Goal: Task Accomplishment & Management: Use online tool/utility

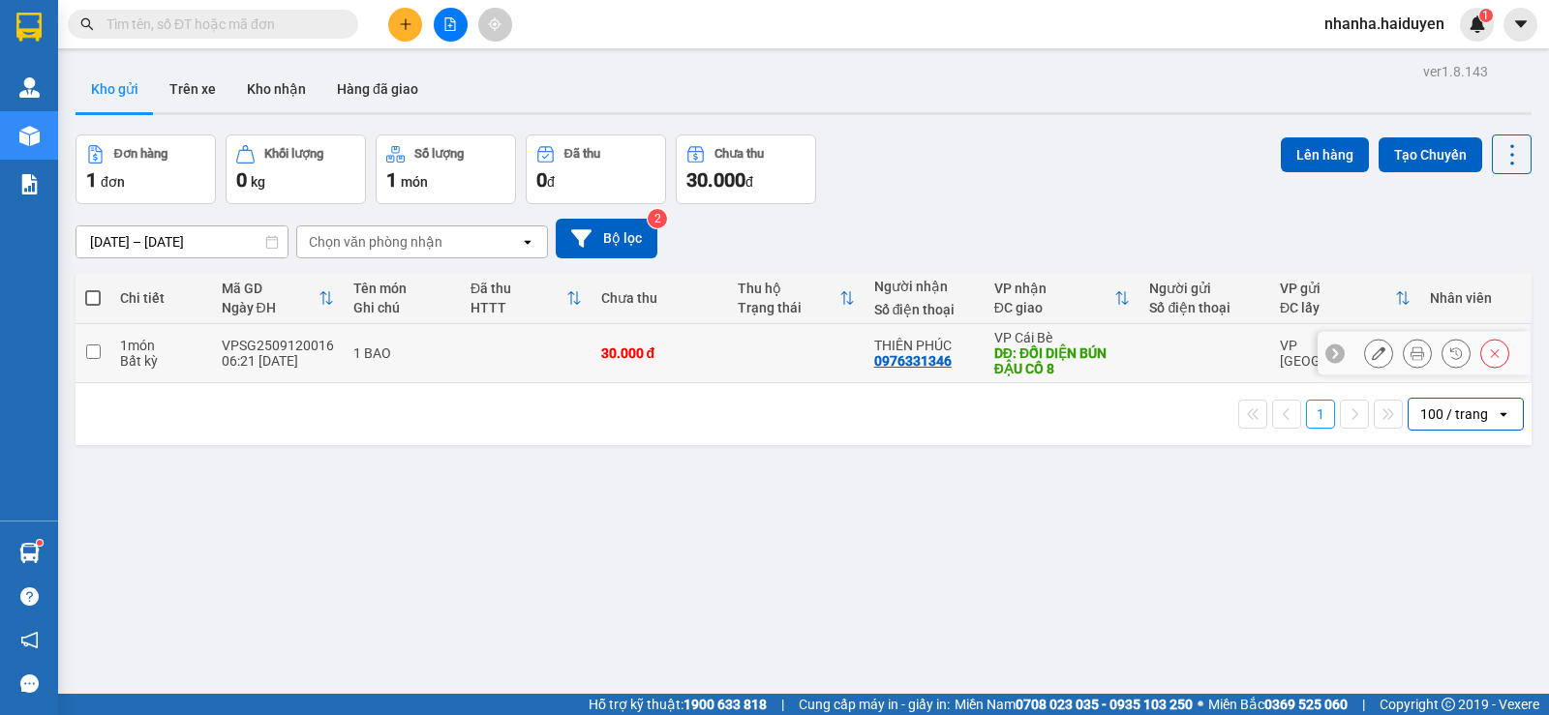
scroll to position [89, 0]
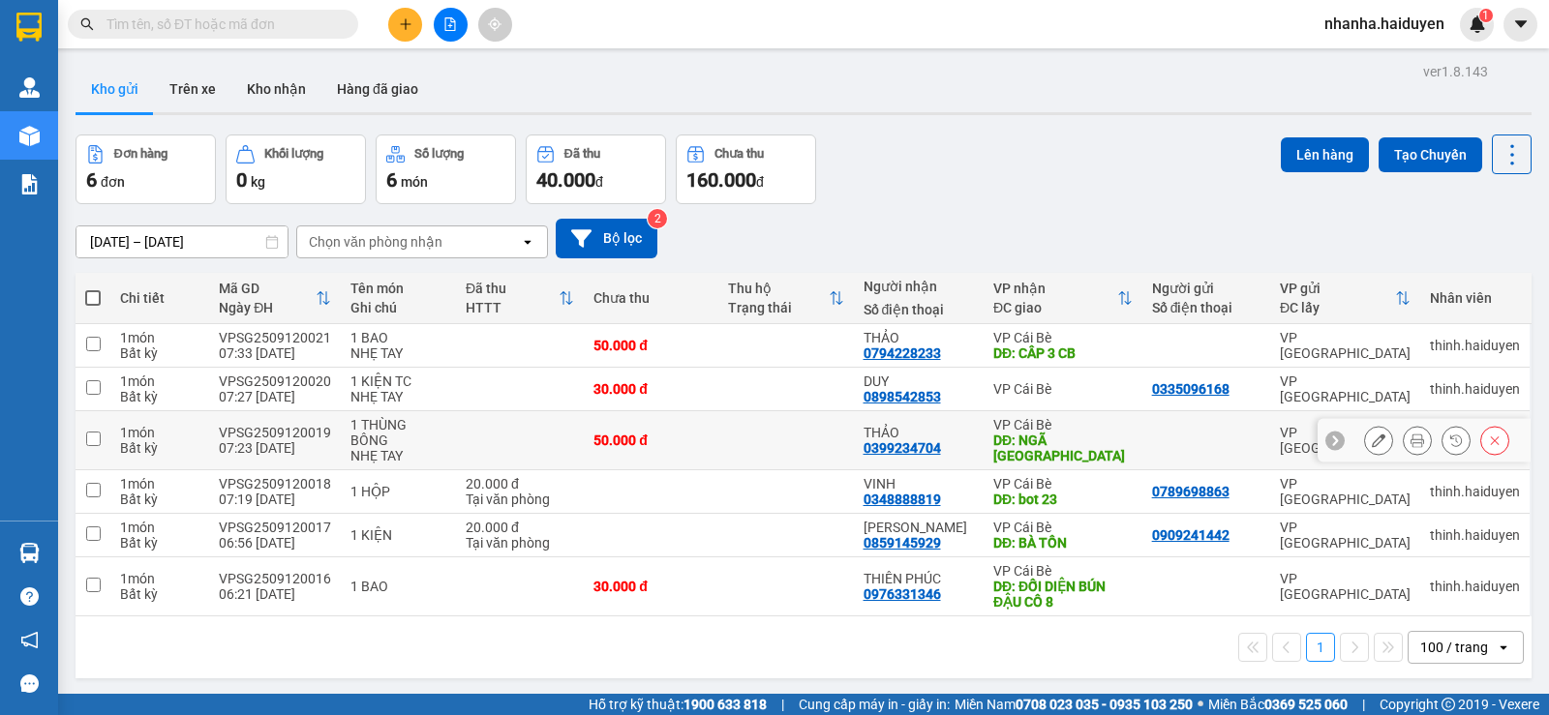
scroll to position [89, 0]
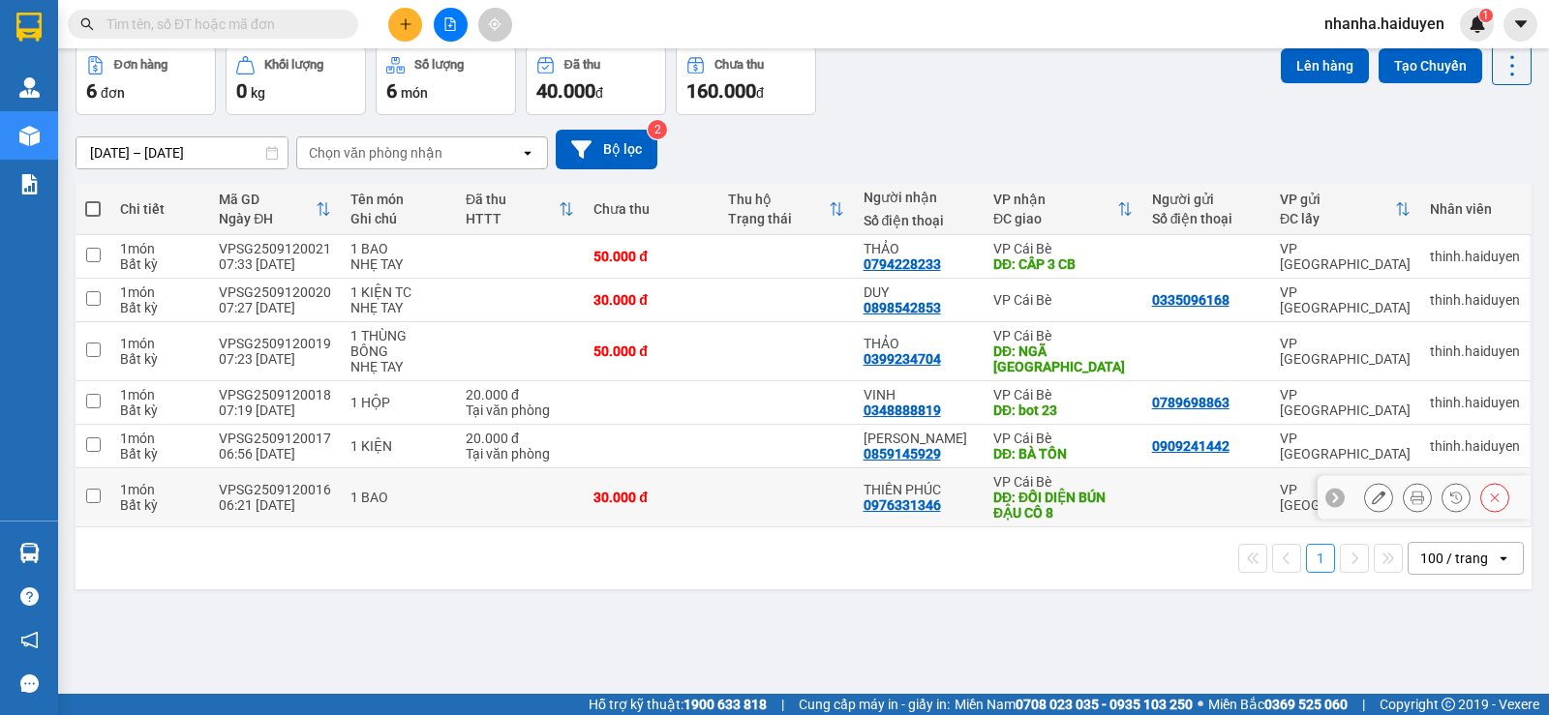
click at [816, 473] on td at bounding box center [785, 498] width 135 height 59
checkbox input "true"
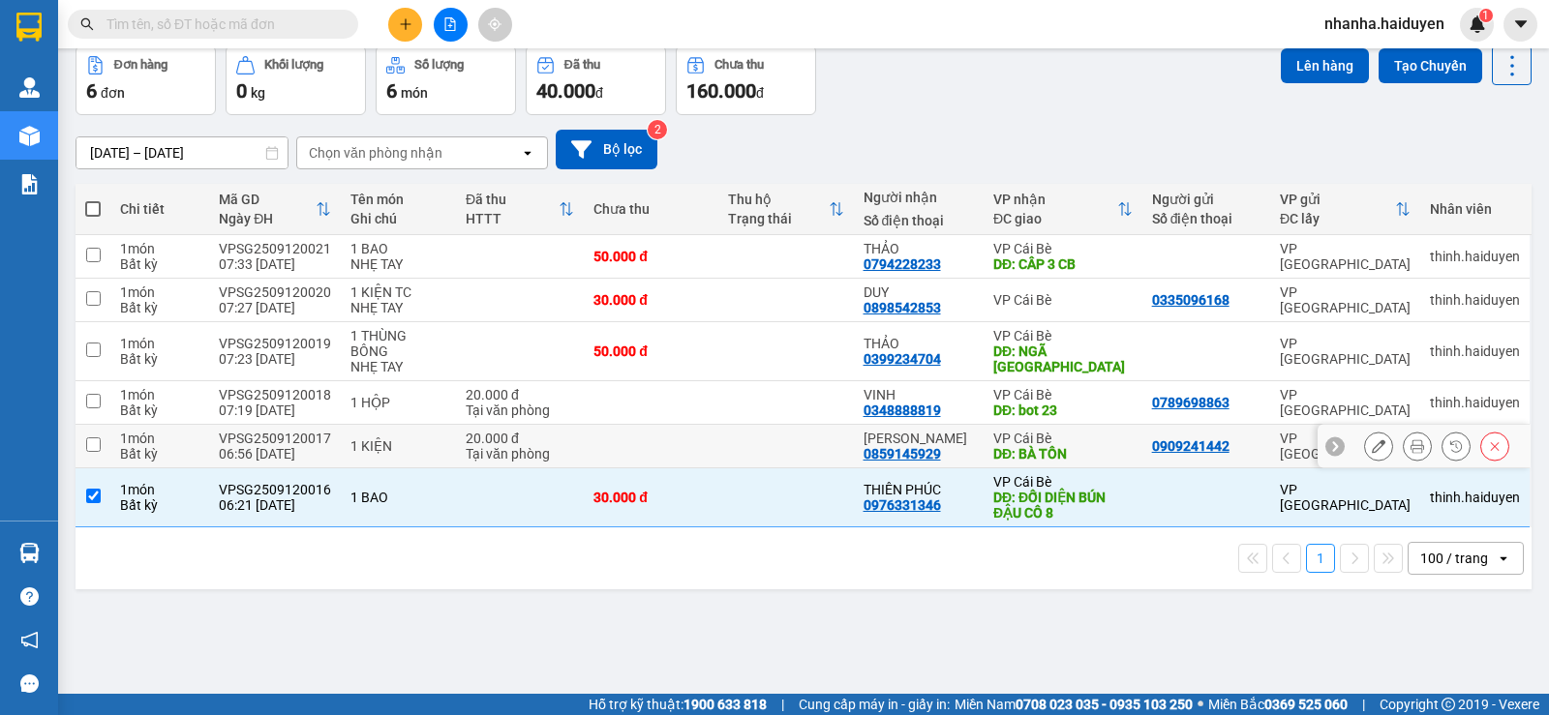
click at [811, 437] on td at bounding box center [785, 447] width 135 height 44
checkbox input "true"
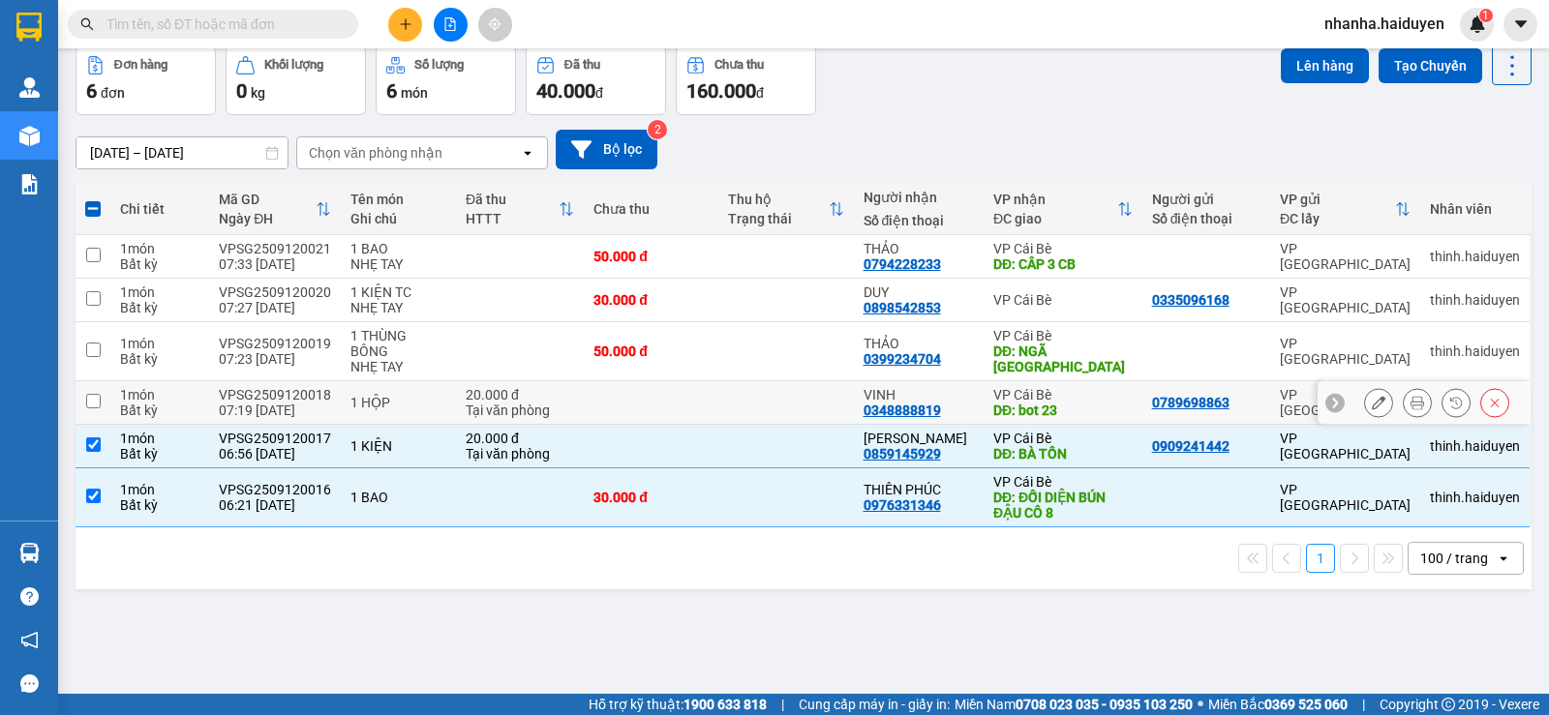
click at [783, 381] on td at bounding box center [785, 403] width 135 height 44
checkbox input "true"
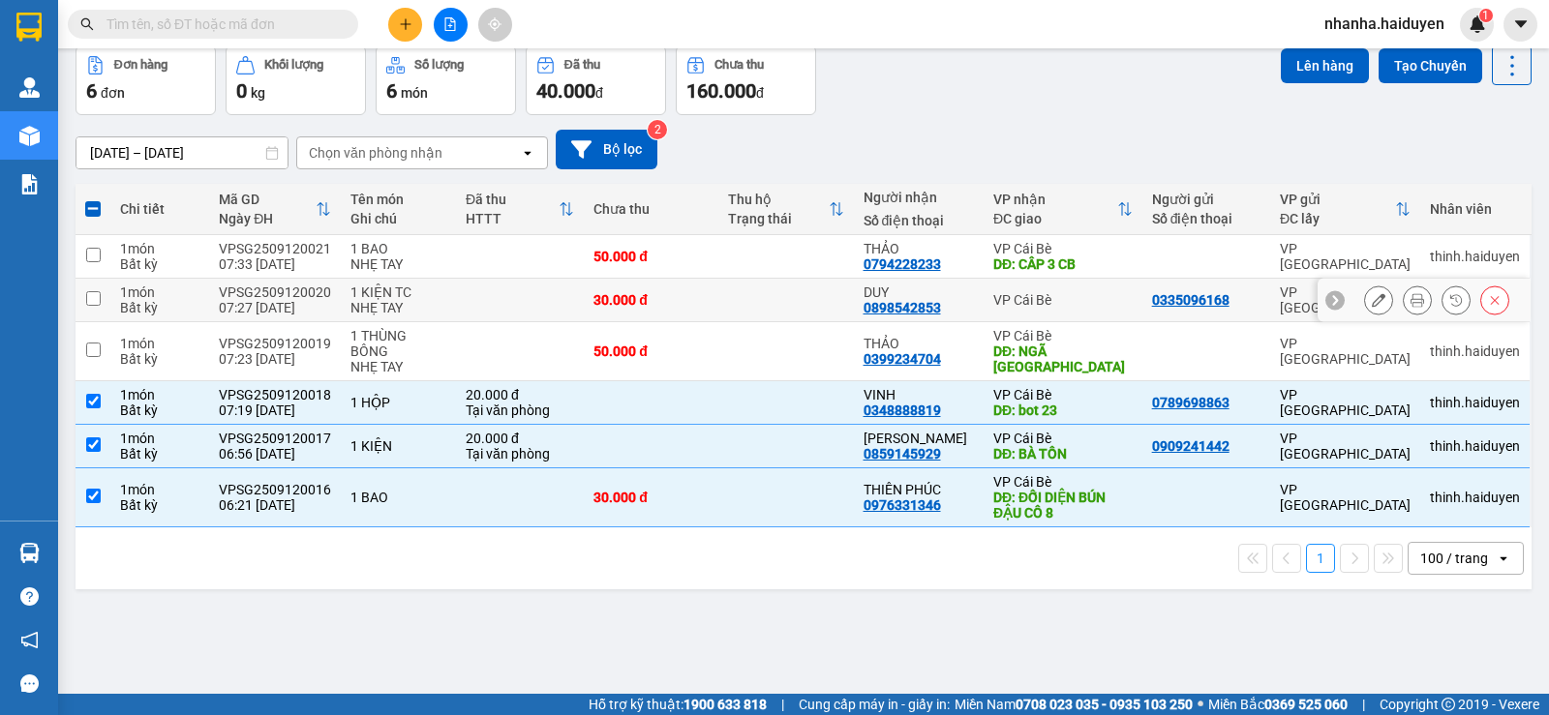
click at [783, 312] on td at bounding box center [785, 301] width 135 height 44
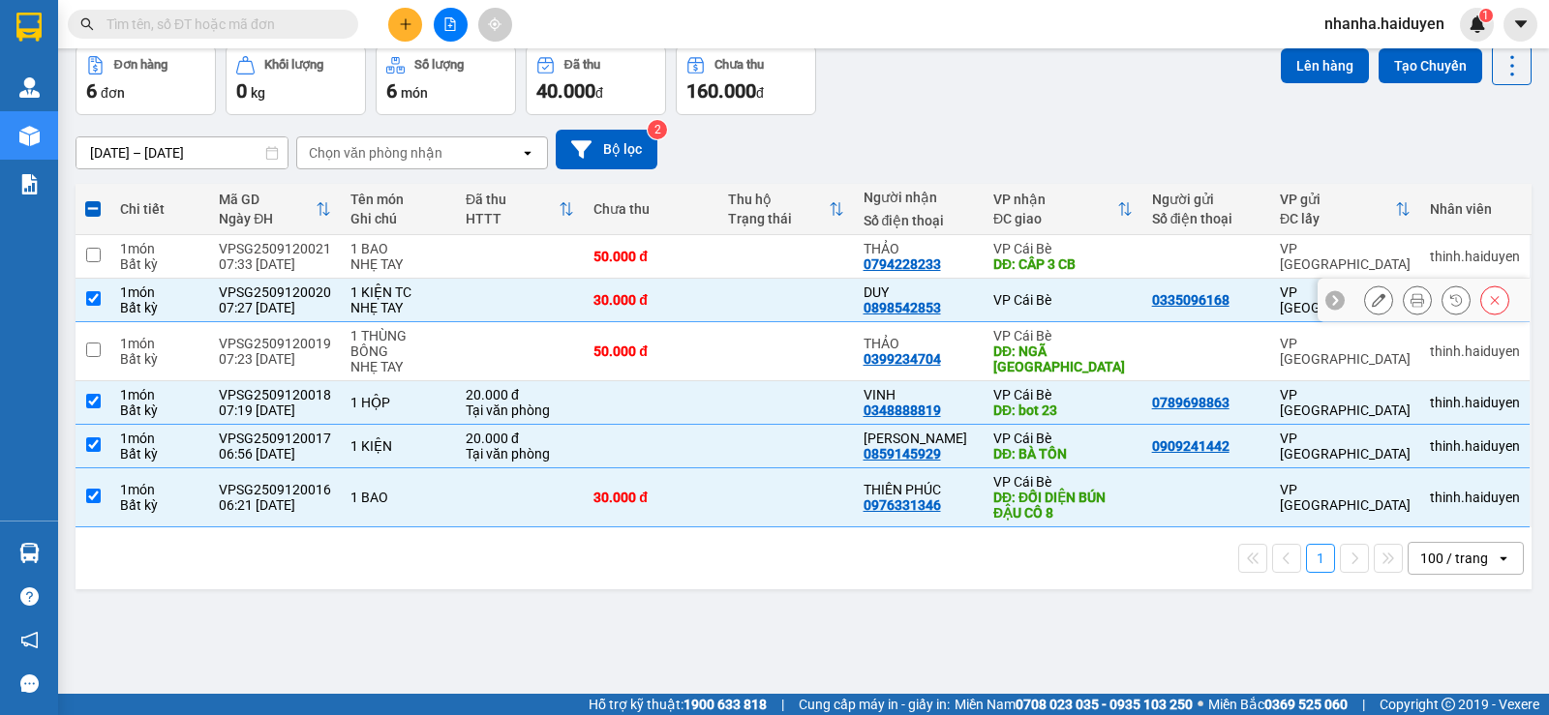
drag, startPoint x: 789, startPoint y: 302, endPoint x: 795, endPoint y: 322, distance: 21.1
click at [790, 302] on td at bounding box center [785, 301] width 135 height 44
checkbox input "false"
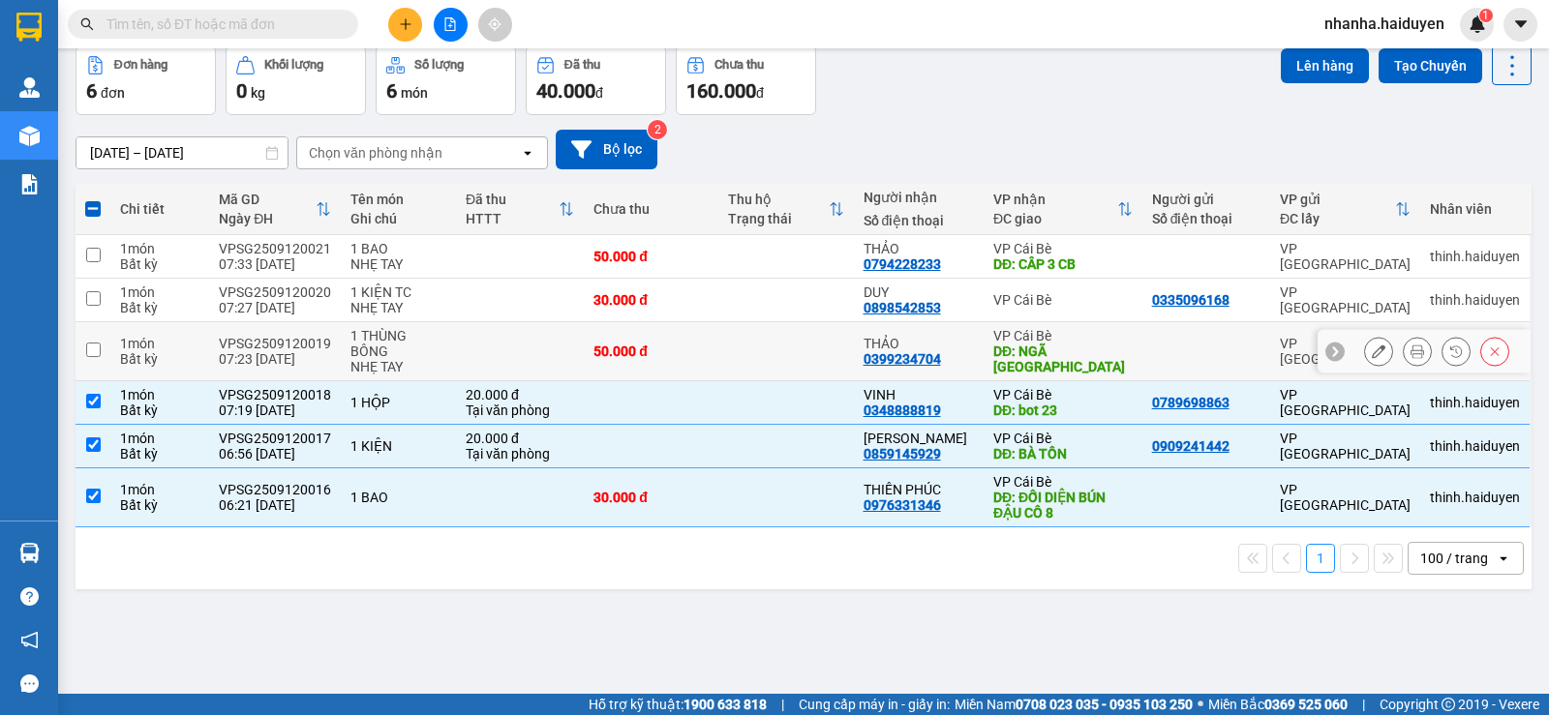
click at [797, 353] on td at bounding box center [785, 351] width 135 height 59
checkbox input "true"
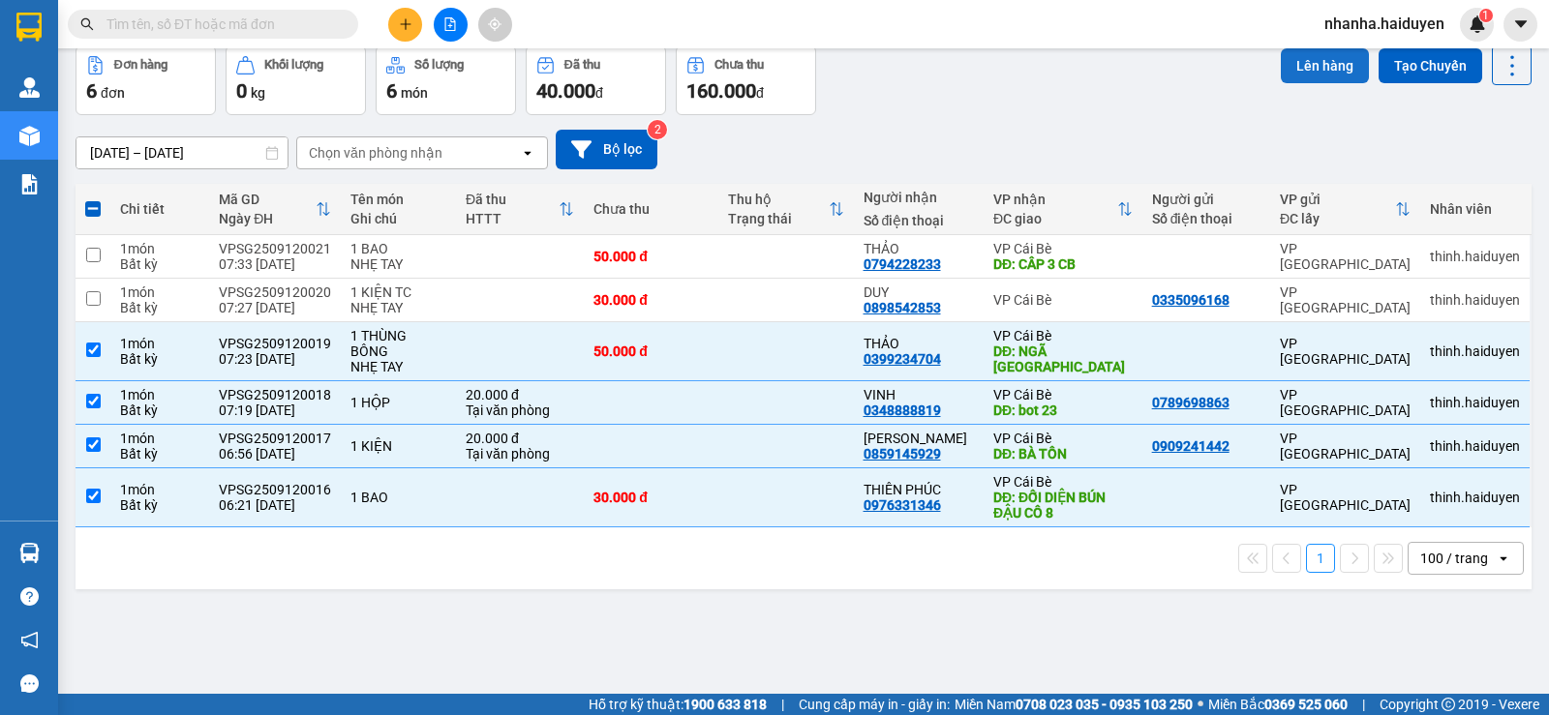
click at [1314, 59] on button "Lên hàng" at bounding box center [1325, 65] width 88 height 35
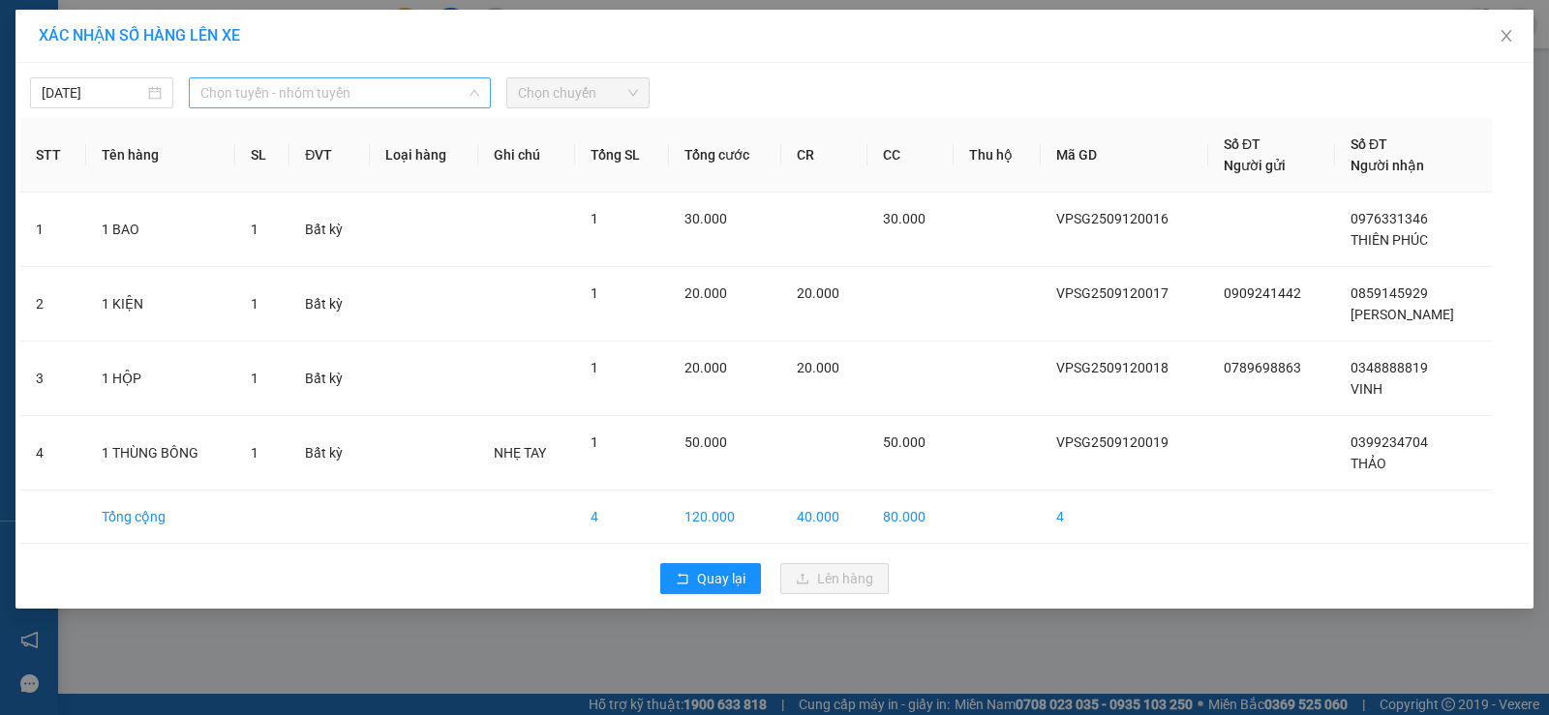
click at [383, 96] on span "Chọn tuyến - nhóm tuyến" at bounding box center [339, 92] width 279 height 29
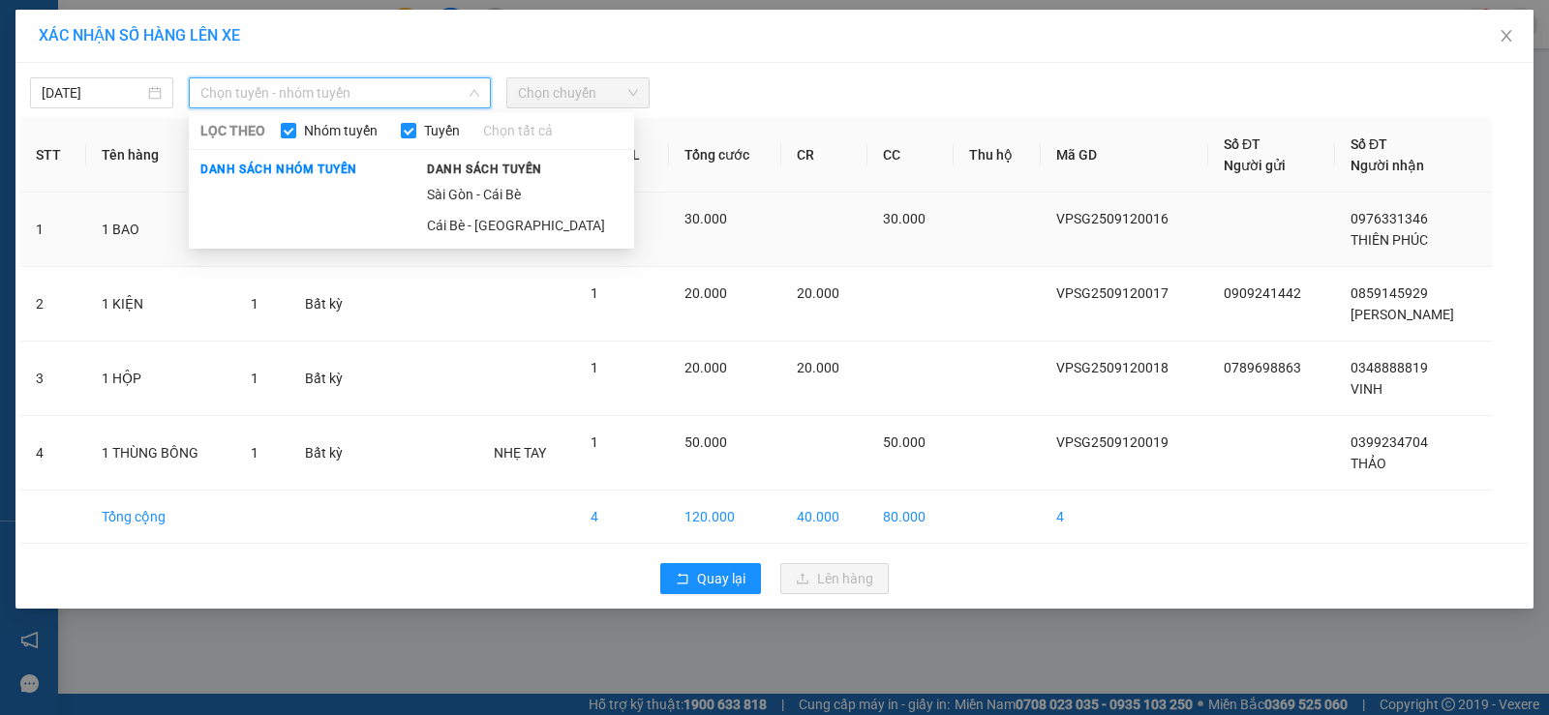
click at [528, 195] on li "Sài Gòn - Cái Bè" at bounding box center [524, 194] width 219 height 31
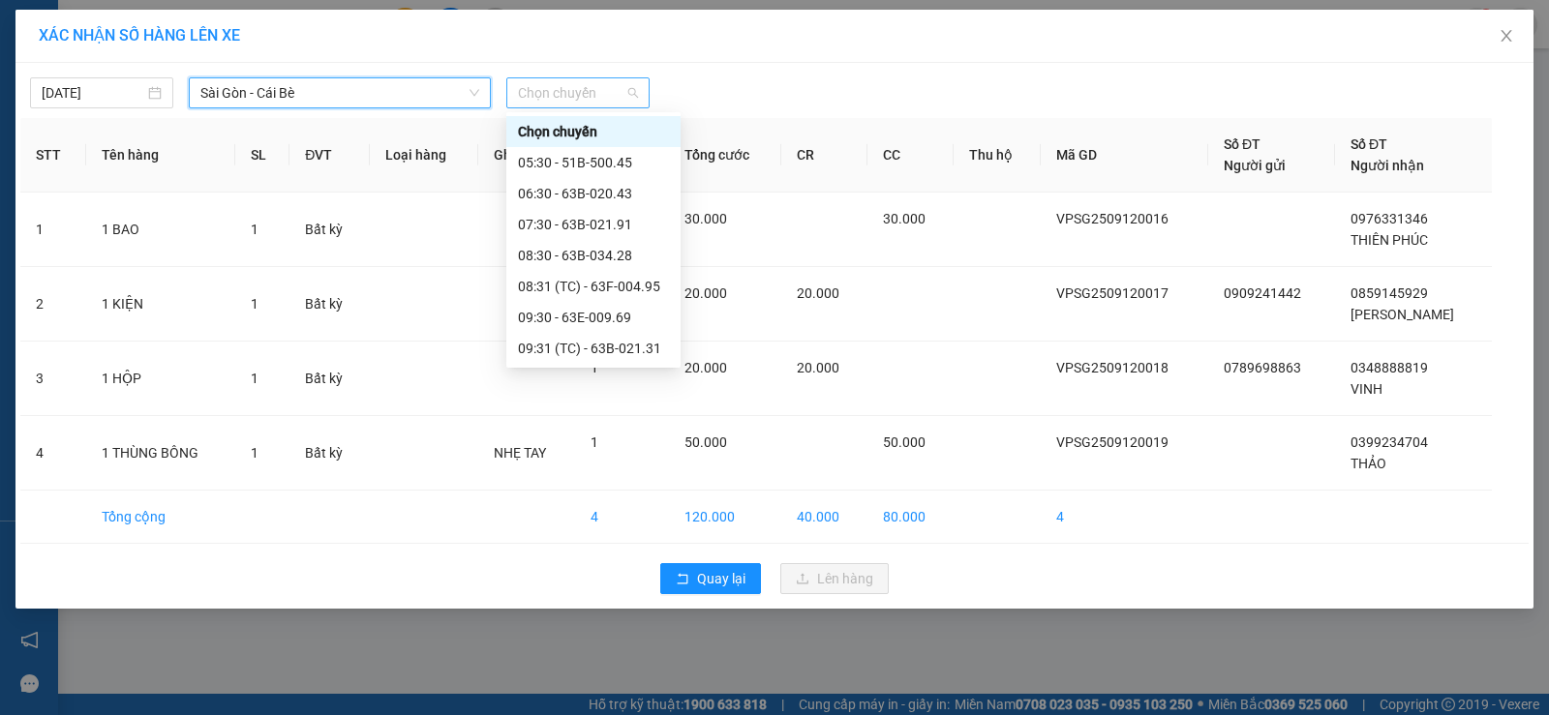
click at [562, 96] on span "Chọn chuyến" at bounding box center [578, 92] width 120 height 29
click at [633, 224] on div "07:30 - 63B-021.91" at bounding box center [593, 224] width 151 height 21
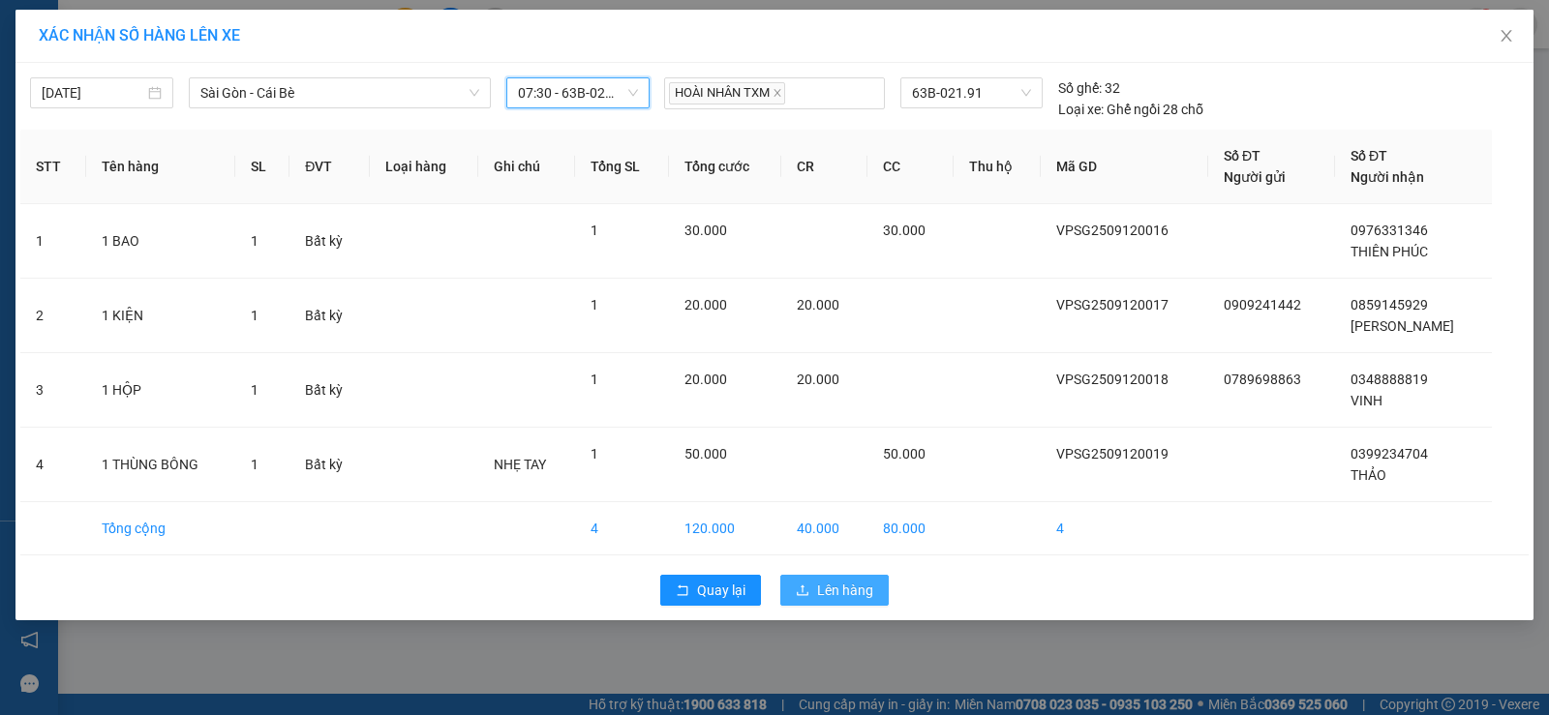
click at [818, 593] on span "Lên hàng" at bounding box center [845, 590] width 56 height 21
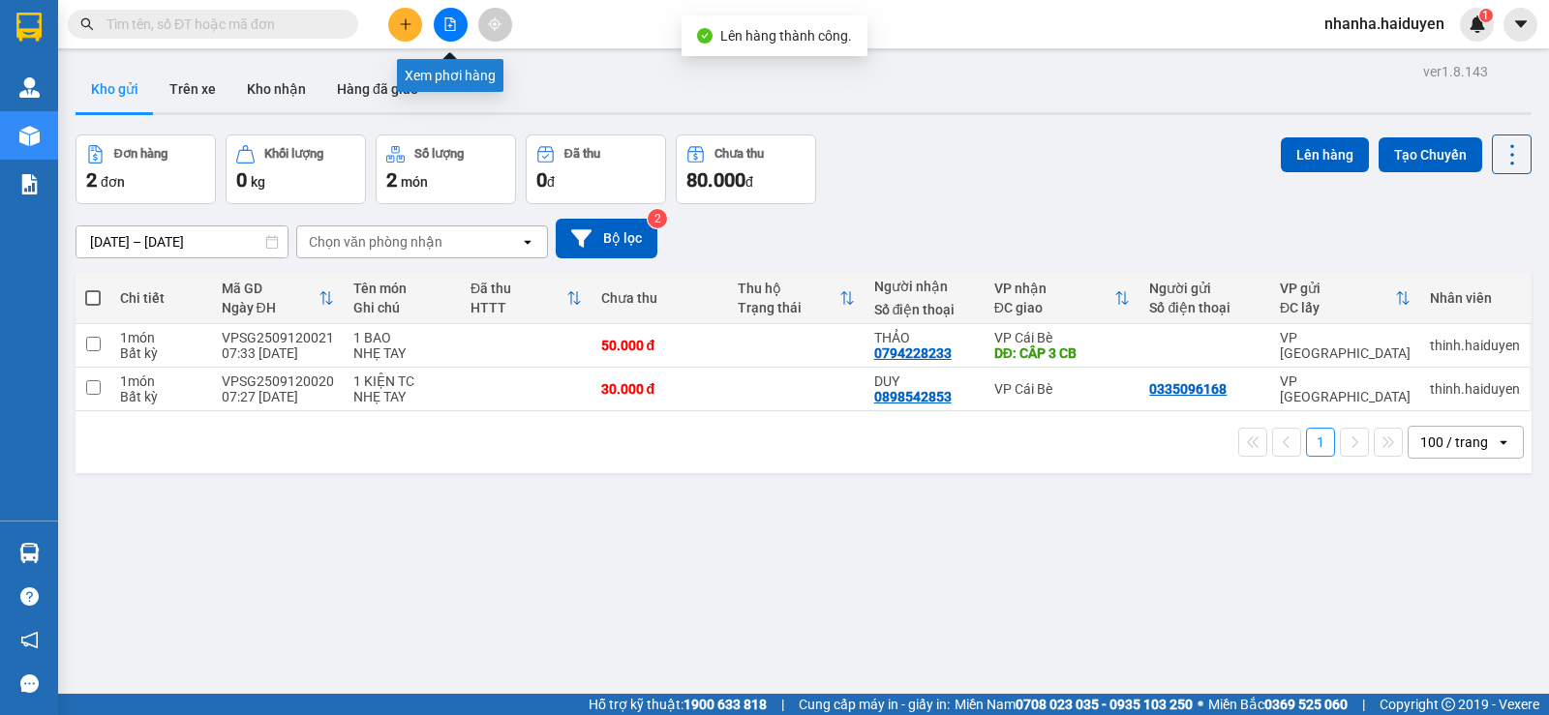
click at [461, 24] on button at bounding box center [451, 25] width 34 height 34
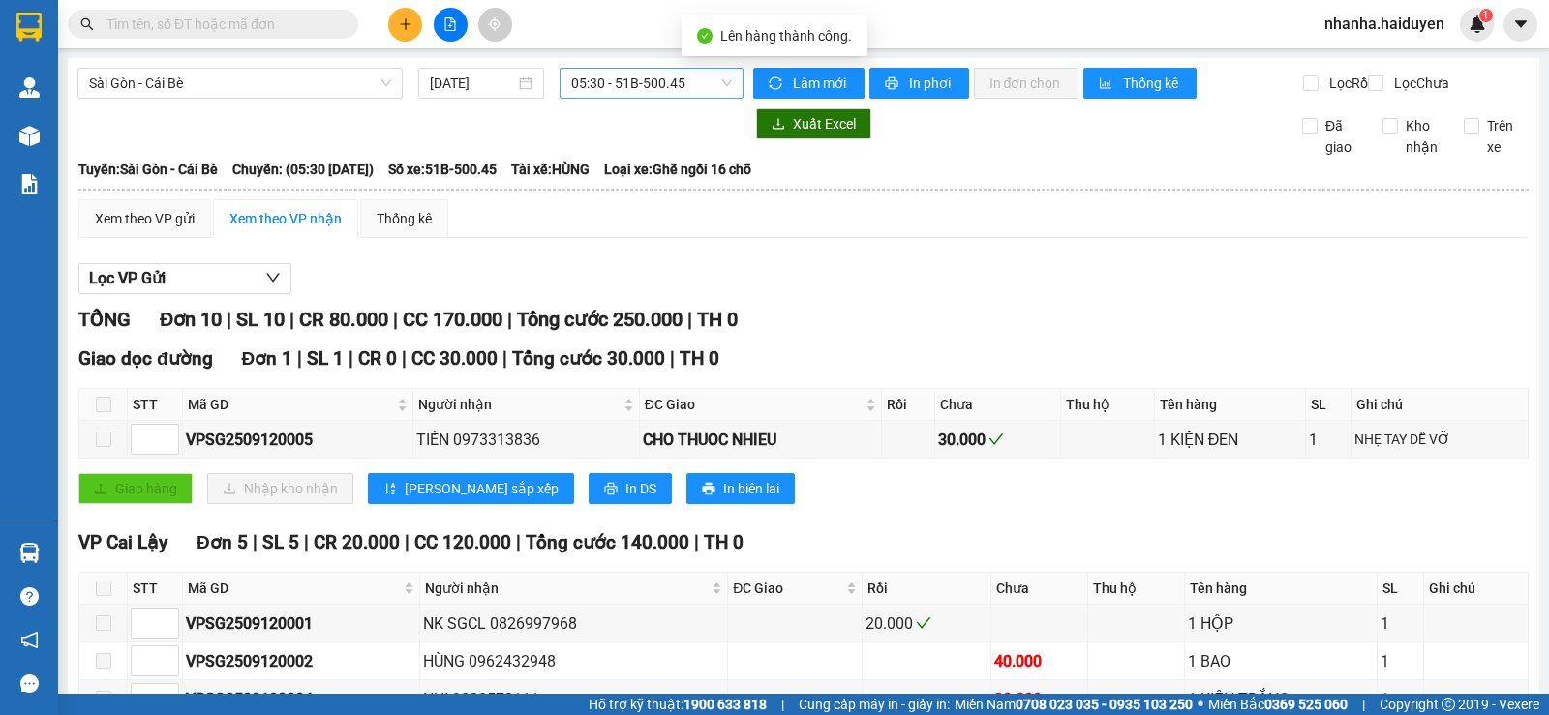
click at [645, 83] on span "05:30 - 51B-500.45" at bounding box center [651, 83] width 160 height 29
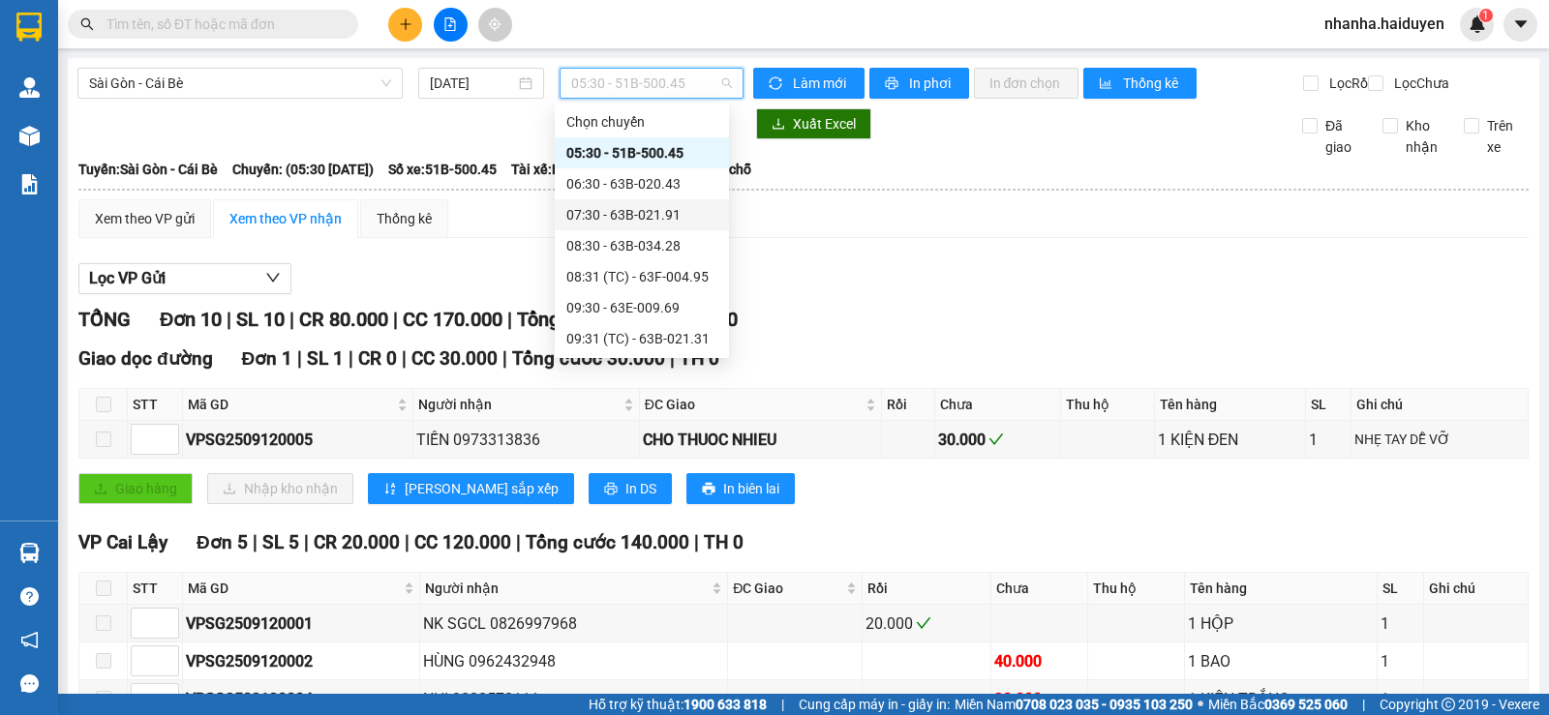
click at [706, 216] on div "07:30 - 63B-021.91" at bounding box center [642, 214] width 174 height 31
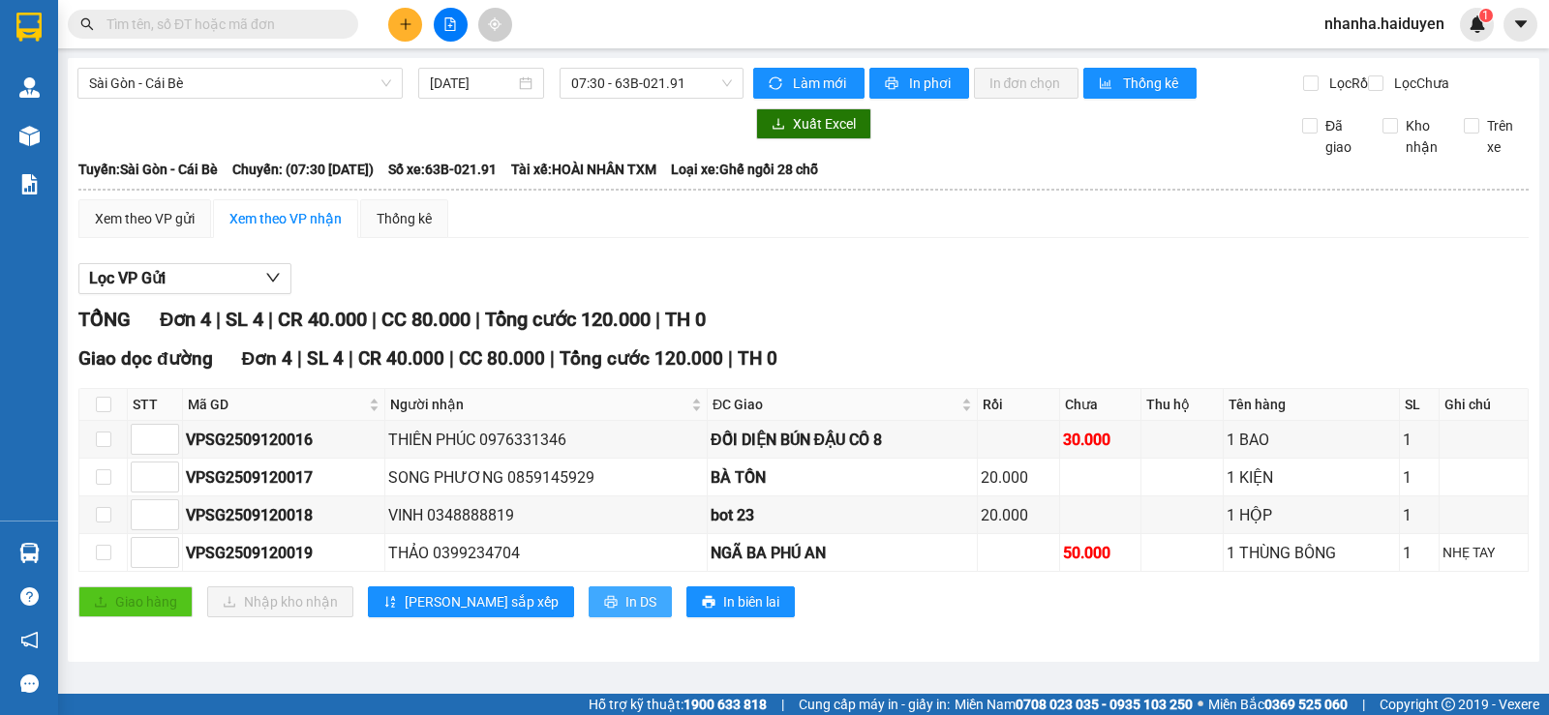
drag, startPoint x: 573, startPoint y: 617, endPoint x: 592, endPoint y: 624, distance: 20.0
click at [589, 617] on button "In DS" at bounding box center [630, 602] width 83 height 31
click at [361, 92] on span "Sài Gòn - Cái Bè" at bounding box center [240, 83] width 302 height 29
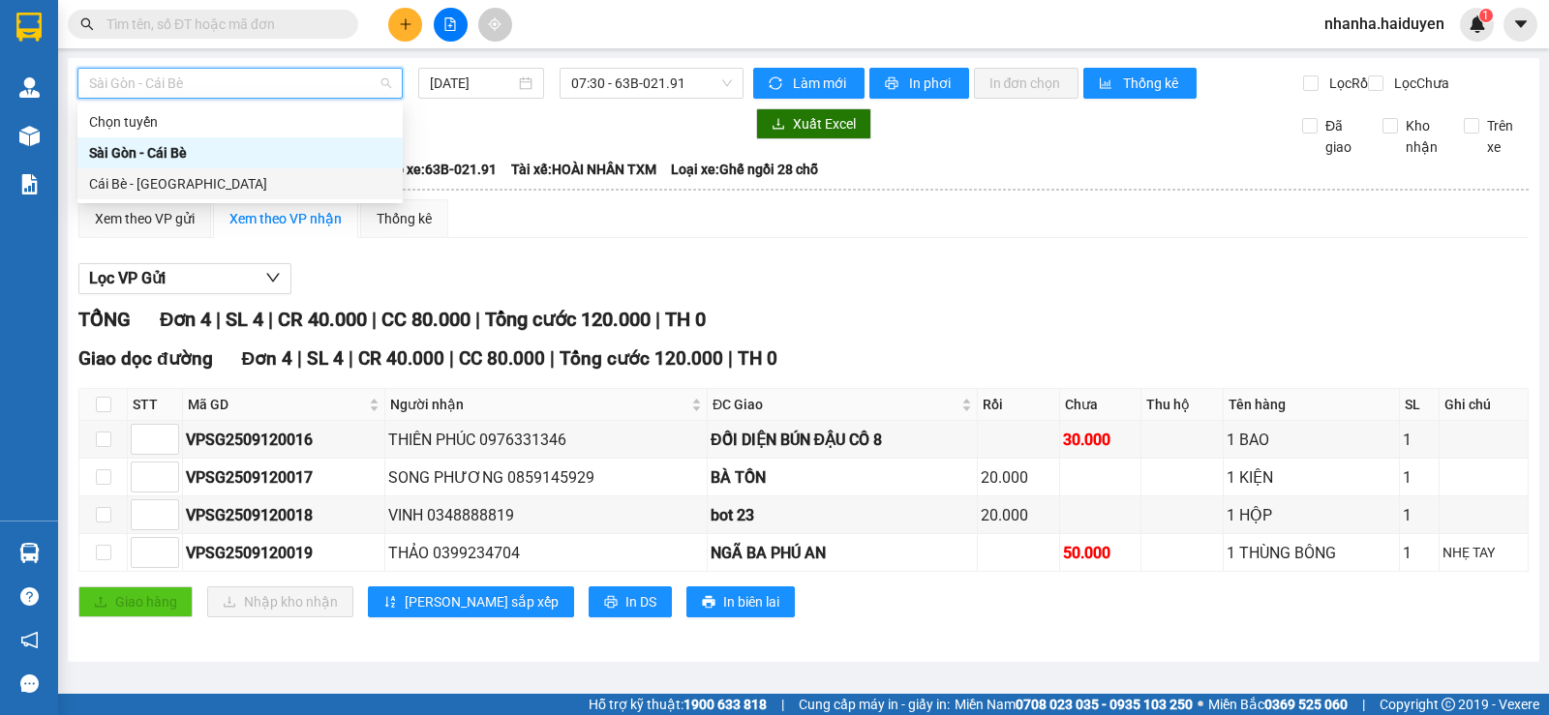
click at [250, 174] on div "Cái Bè - Sài Gòn" at bounding box center [240, 183] width 302 height 21
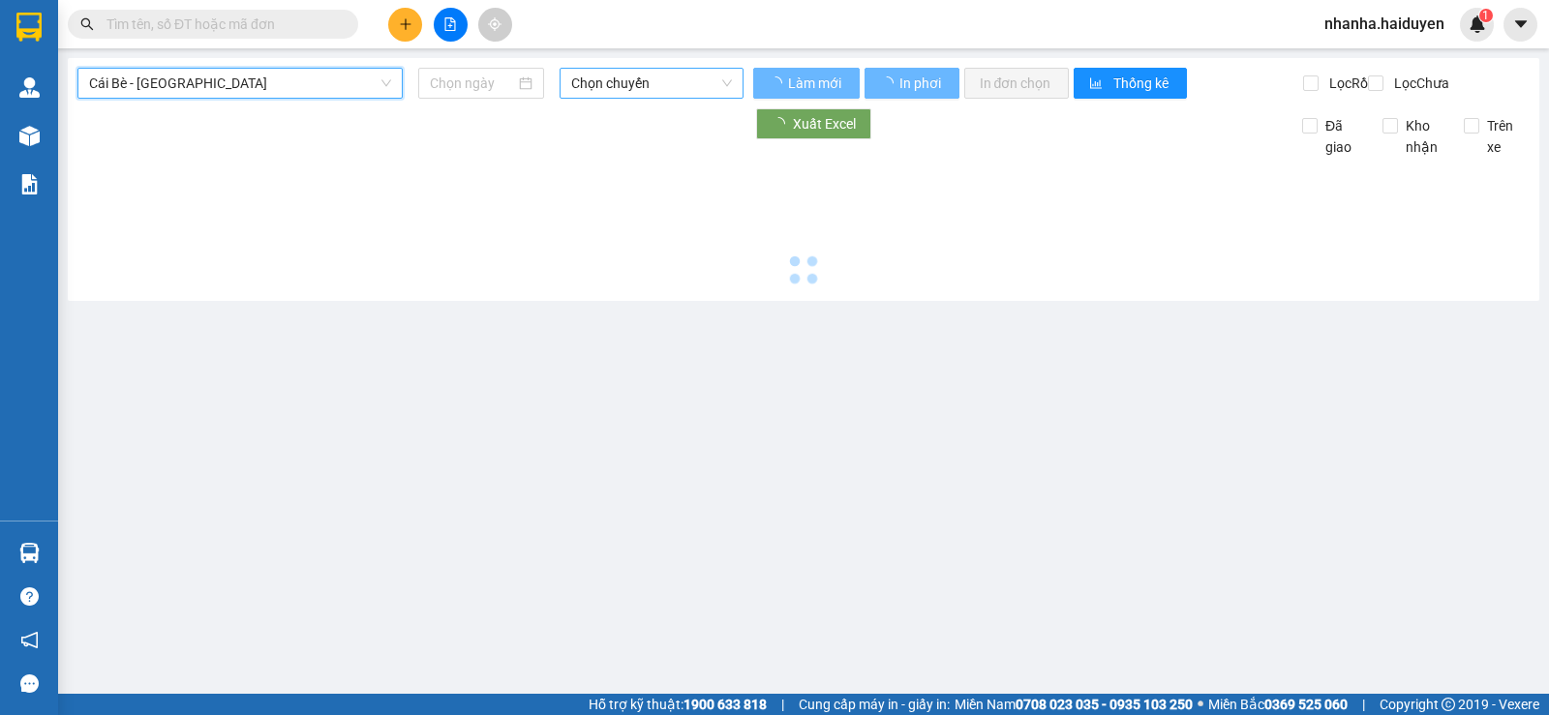
type input "12/09/2025"
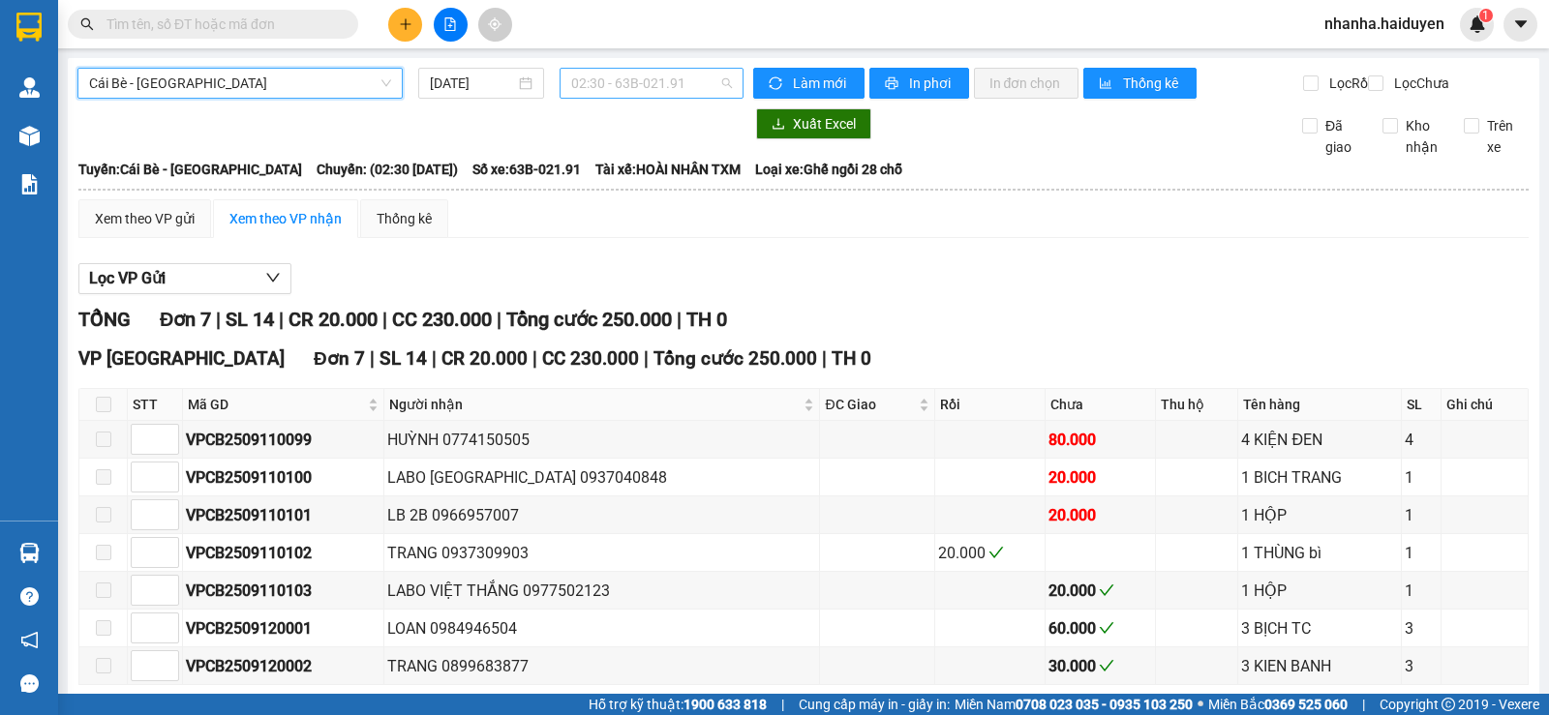
click at [620, 83] on span "02:30 - 63B-021.91" at bounding box center [651, 83] width 160 height 29
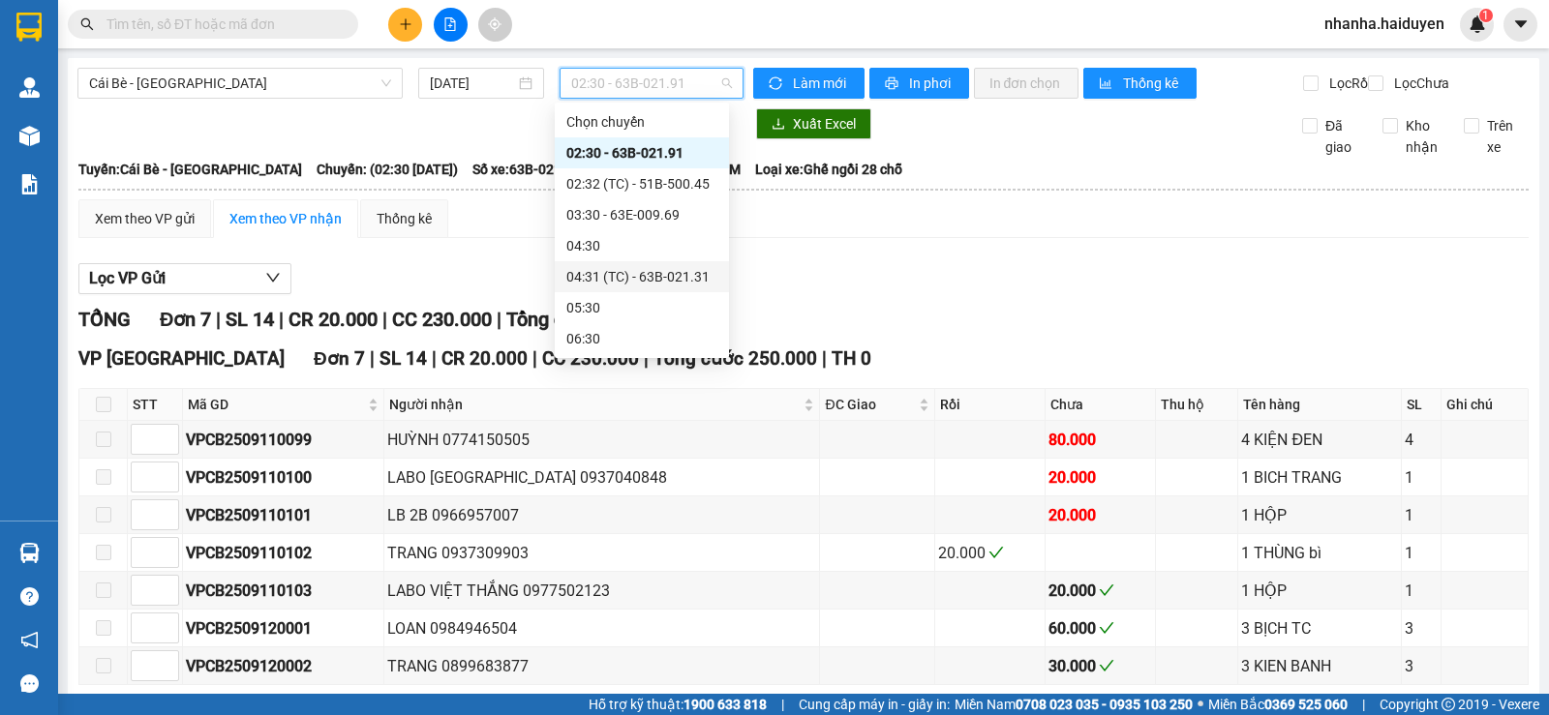
click at [612, 273] on div "04:31 (TC) - 63B-021.31" at bounding box center [641, 276] width 151 height 21
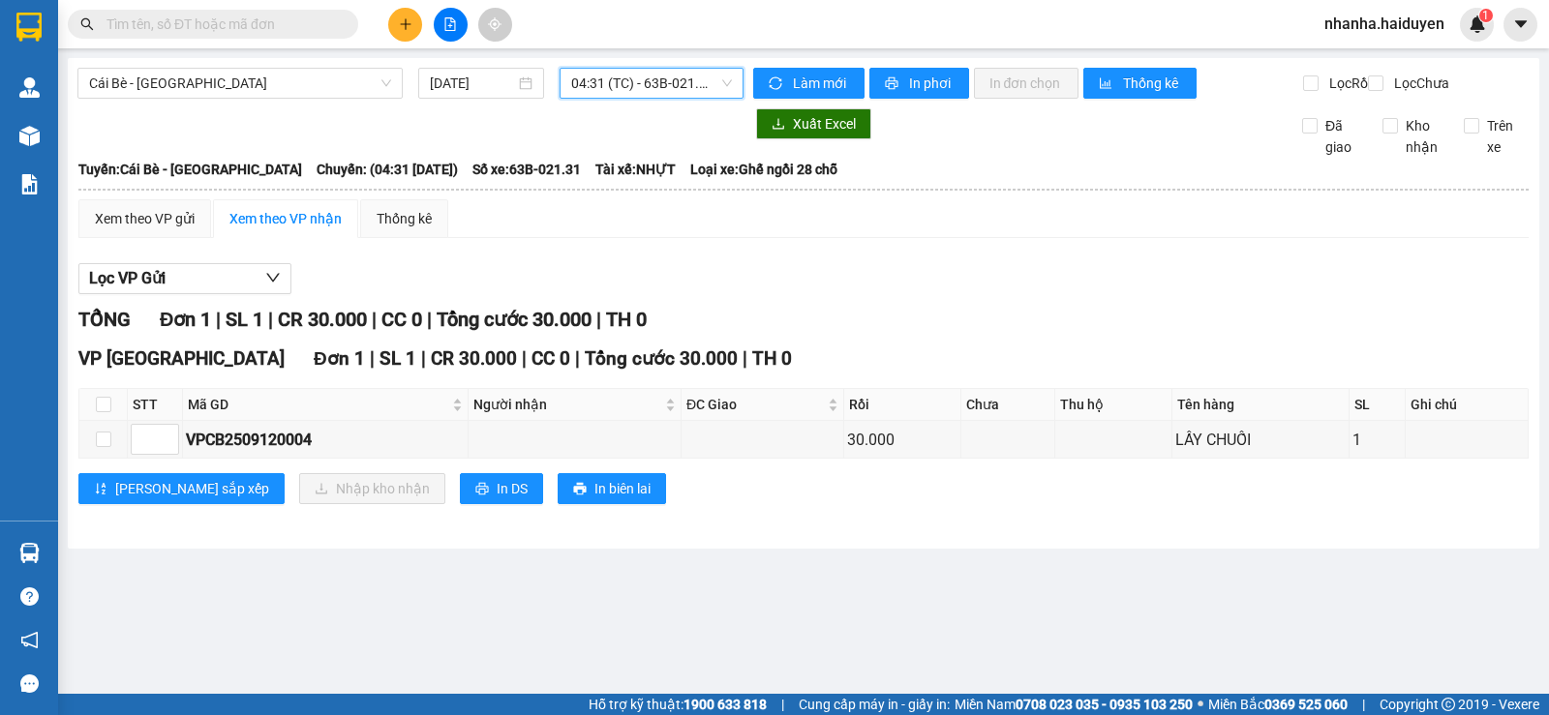
click at [640, 78] on span "04:31 (TC) - 63B-021.31" at bounding box center [651, 83] width 160 height 29
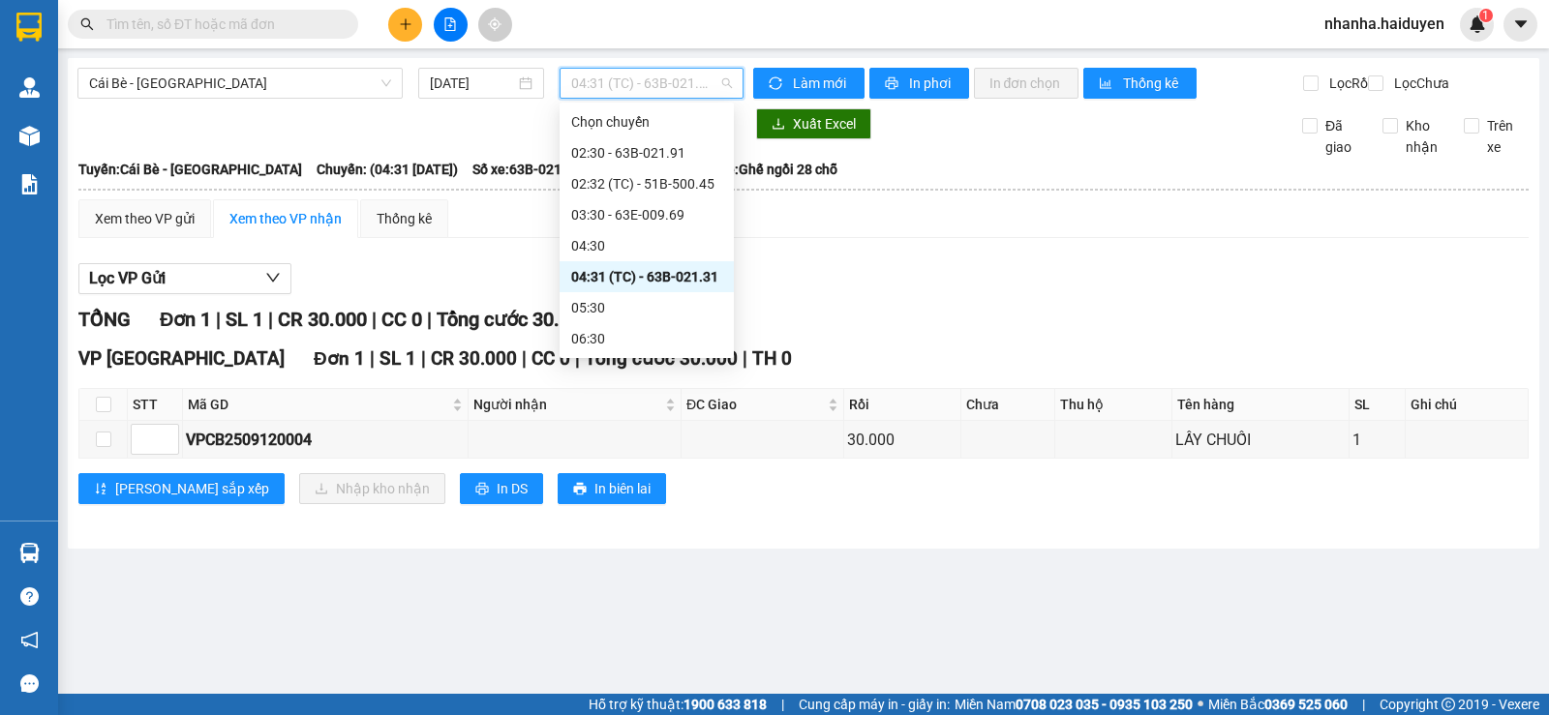
scroll to position [194, 0]
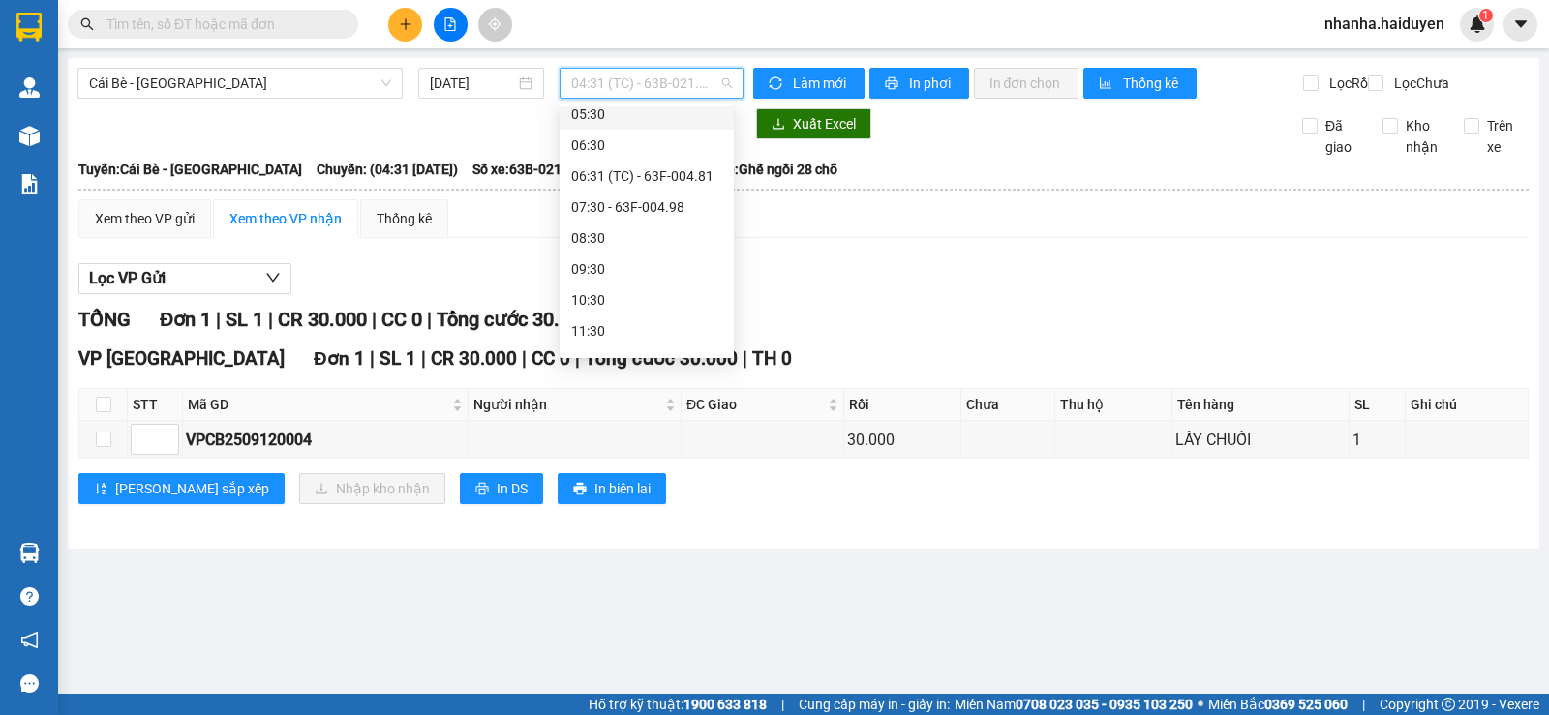
click at [623, 117] on div "05:30" at bounding box center [646, 114] width 151 height 21
